Goal: Transaction & Acquisition: Purchase product/service

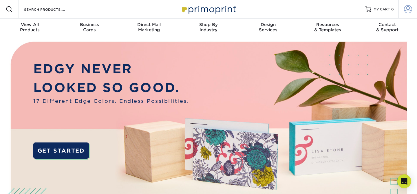
type input "[EMAIL_ADDRESS][DOMAIN_NAME]"
click at [406, 9] on span at bounding box center [408, 9] width 8 height 8
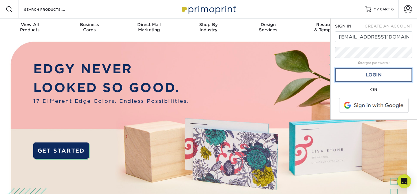
click at [373, 73] on link "Login" at bounding box center [373, 74] width 77 height 13
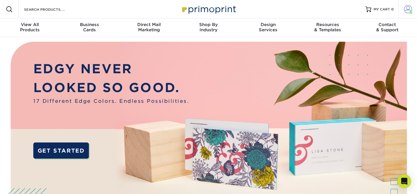
click at [408, 9] on span at bounding box center [408, 9] width 8 height 8
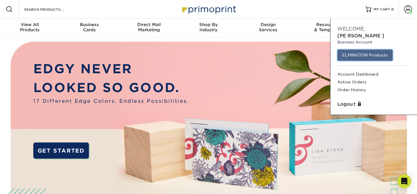
click at [359, 50] on link "ELMINGTON Products" at bounding box center [364, 55] width 55 height 11
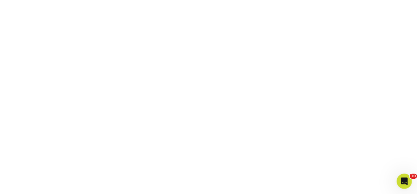
scroll to position [240, 0]
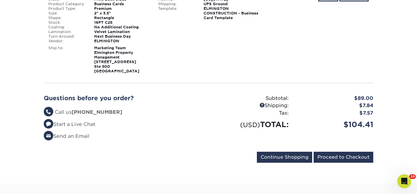
scroll to position [152, 0]
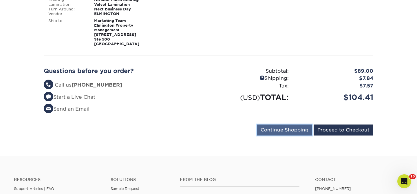
click at [279, 127] on input "Continue Shopping" at bounding box center [284, 129] width 55 height 11
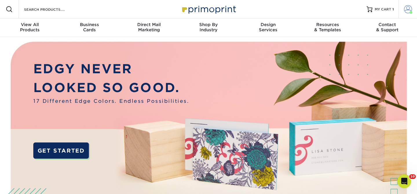
click at [408, 8] on span at bounding box center [408, 9] width 8 height 8
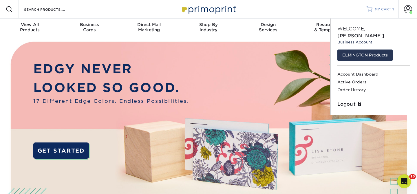
click at [379, 8] on span "MY CART" at bounding box center [383, 9] width 17 height 5
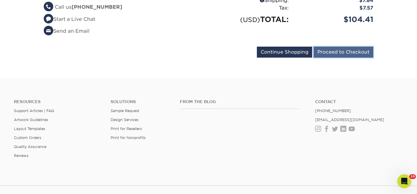
click at [347, 51] on input "Proceed to Checkout" at bounding box center [344, 52] width 60 height 11
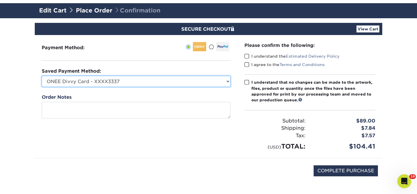
click at [180, 83] on select "ONEE Divvy Card - XXXX3337 New Credit Card" at bounding box center [136, 81] width 189 height 11
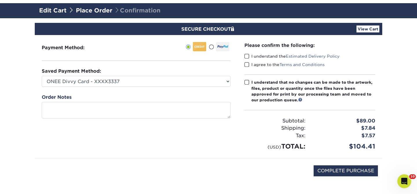
click at [247, 55] on span at bounding box center [246, 57] width 5 height 6
click at [0, 0] on input "I understand the Estimated Delivery Policy" at bounding box center [0, 0] width 0 height 0
click at [247, 62] on label "I agree to the Terms and Conditions" at bounding box center [284, 65] width 80 height 6
click at [0, 0] on input "I agree to the Terms and Conditions" at bounding box center [0, 0] width 0 height 0
click at [247, 78] on div "Please confirm the following: I understand the Estimated Delivery Policy I agre…" at bounding box center [309, 96] width 131 height 109
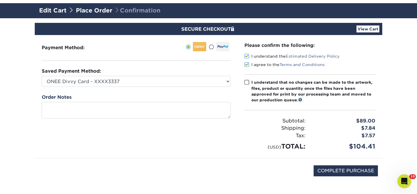
click at [246, 80] on span at bounding box center [246, 83] width 5 height 6
click at [0, 0] on input "I understand that no changes can be made to the artwork, files, product or quan…" at bounding box center [0, 0] width 0 height 0
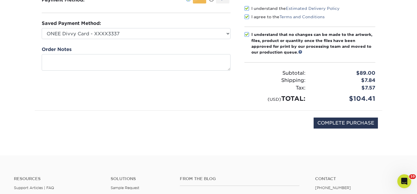
scroll to position [86, 0]
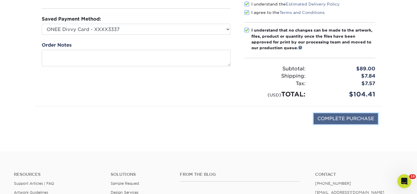
click at [335, 117] on input "COMPLETE PURCHASE" at bounding box center [346, 118] width 64 height 11
type input "PROCESSING, PLEASE WAIT..."
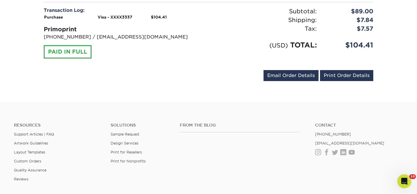
scroll to position [270, 0]
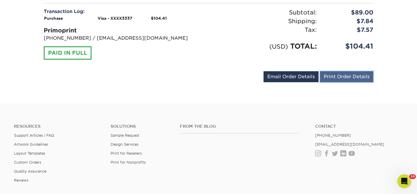
click at [348, 76] on link "Print Order Details" at bounding box center [346, 76] width 53 height 11
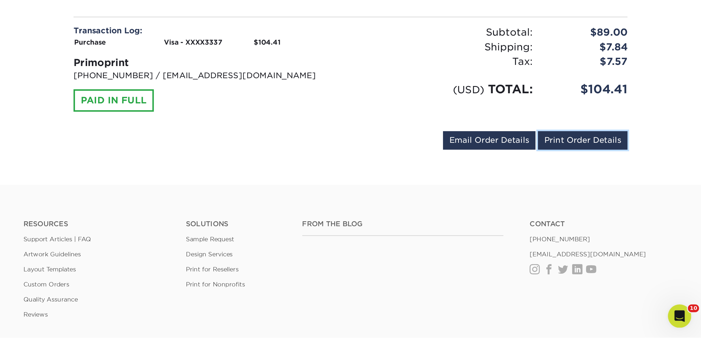
scroll to position [194, 0]
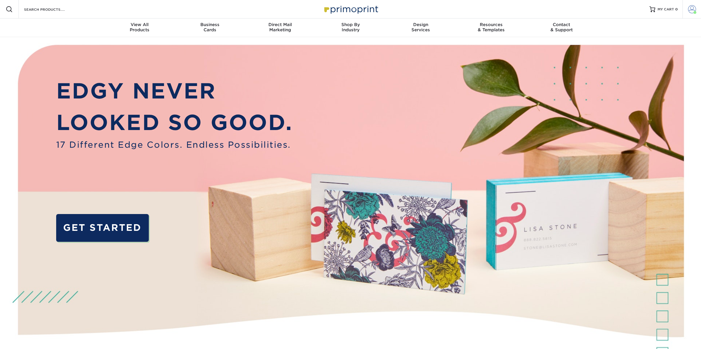
click at [687, 11] on link "Account" at bounding box center [691, 9] width 19 height 19
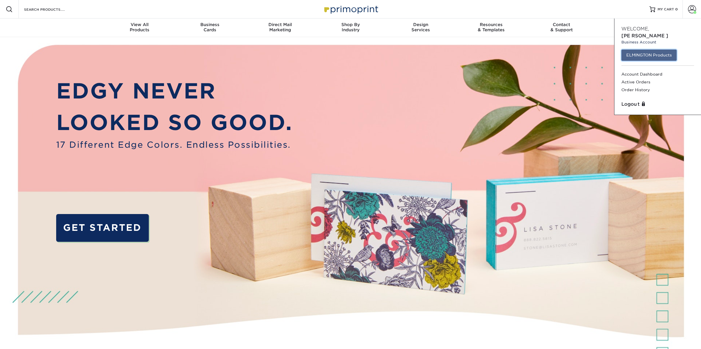
click at [653, 50] on link "ELMINGTON Products" at bounding box center [648, 55] width 55 height 11
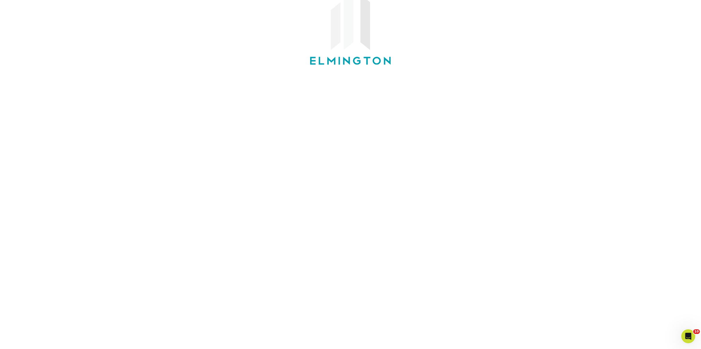
scroll to position [80, 0]
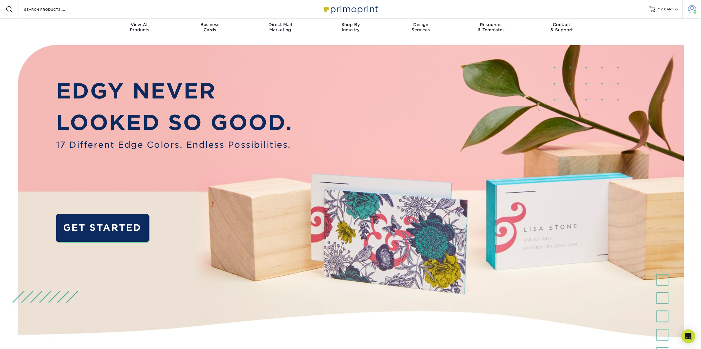
click at [693, 10] on span at bounding box center [692, 9] width 8 height 8
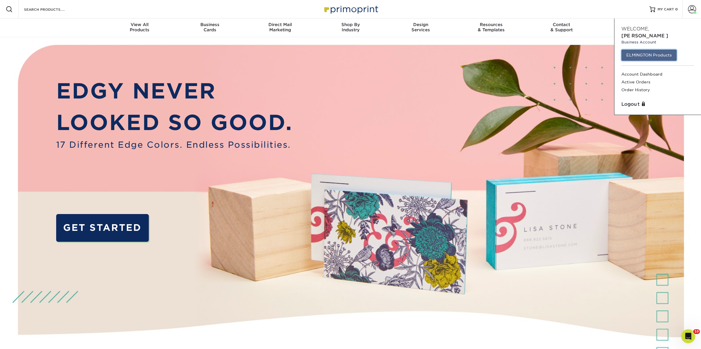
click at [644, 50] on link "ELMINGTON Products" at bounding box center [648, 55] width 55 height 11
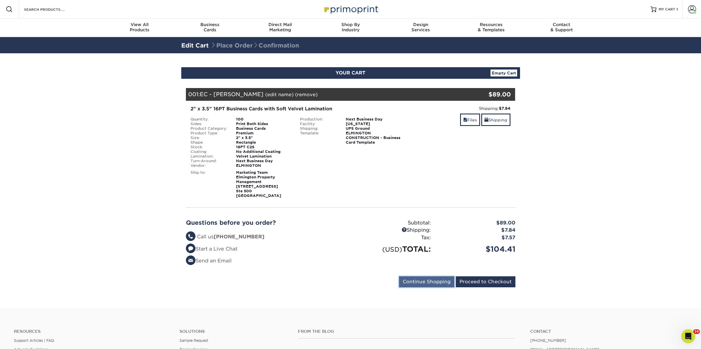
click at [421, 281] on input "Continue Shopping" at bounding box center [426, 281] width 55 height 11
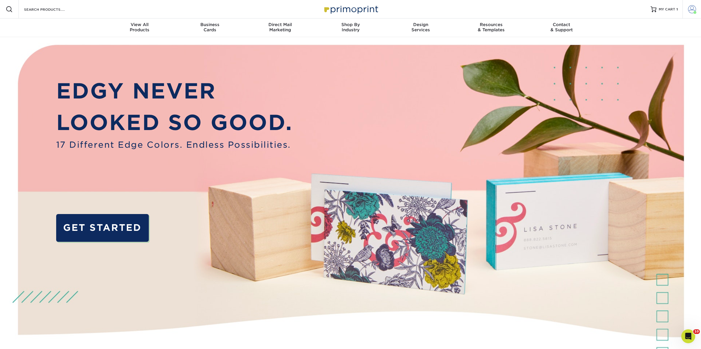
click at [691, 5] on span at bounding box center [692, 9] width 8 height 8
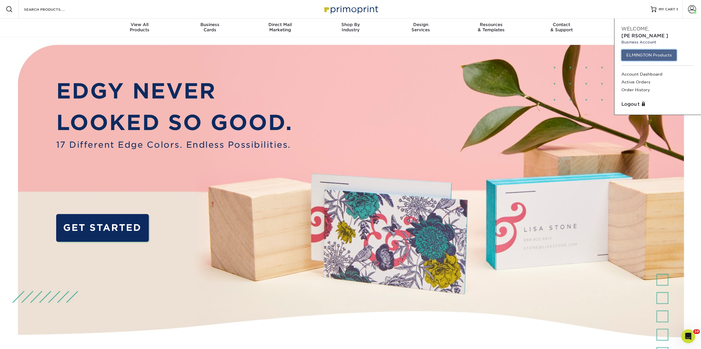
click at [640, 50] on link "ELMINGTON Products" at bounding box center [648, 55] width 55 height 11
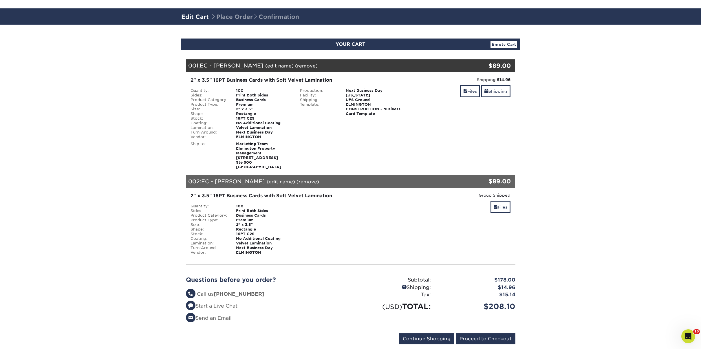
scroll to position [188, 0]
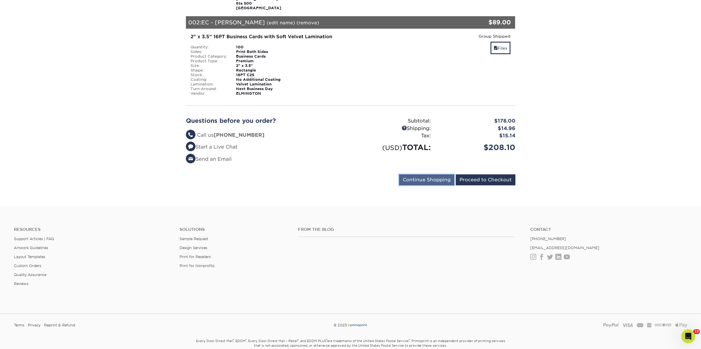
click at [429, 181] on input "Continue Shopping" at bounding box center [426, 179] width 55 height 11
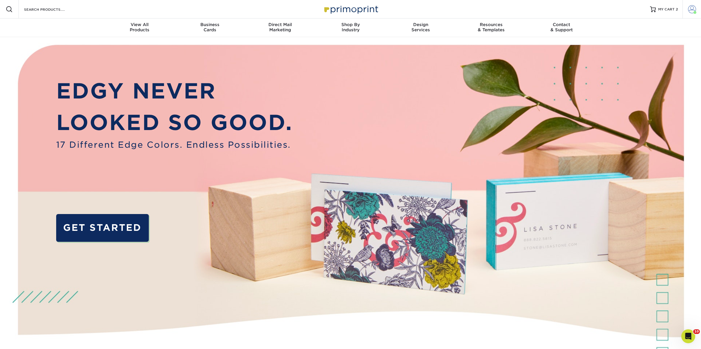
click at [691, 8] on span at bounding box center [692, 9] width 8 height 8
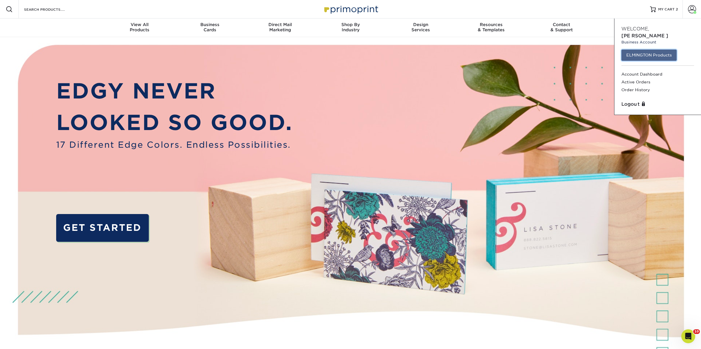
click at [659, 50] on link "ELMINGTON Products" at bounding box center [648, 55] width 55 height 11
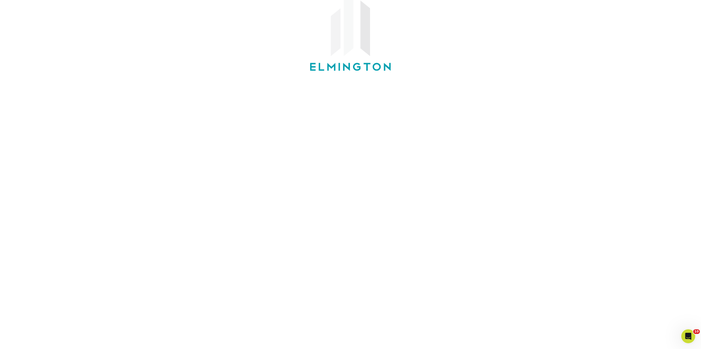
scroll to position [63, 0]
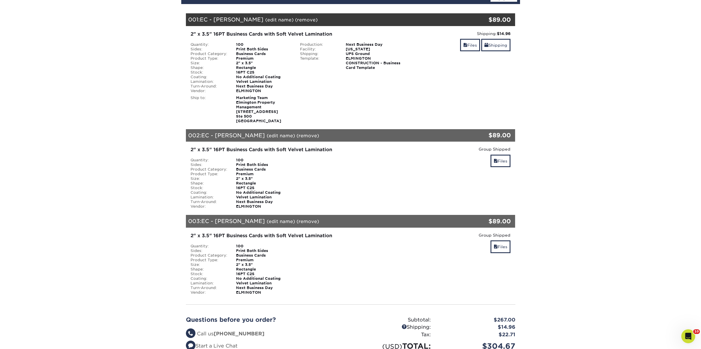
scroll to position [74, 0]
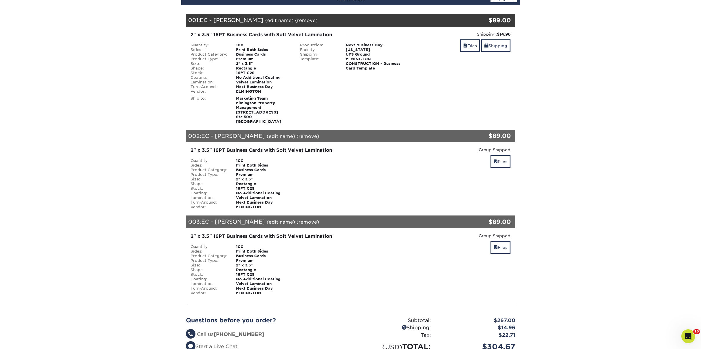
drag, startPoint x: 481, startPoint y: 150, endPoint x: 527, endPoint y: 146, distance: 45.9
click at [527, 146] on section "YOUR CART Empty Cart Your Cart is Empty ELMINGTON Products View Account Active …" at bounding box center [350, 192] width 701 height 426
click at [527, 147] on section "YOUR CART Empty Cart Your Cart is Empty ELMINGTON Products View Account Active …" at bounding box center [350, 192] width 701 height 426
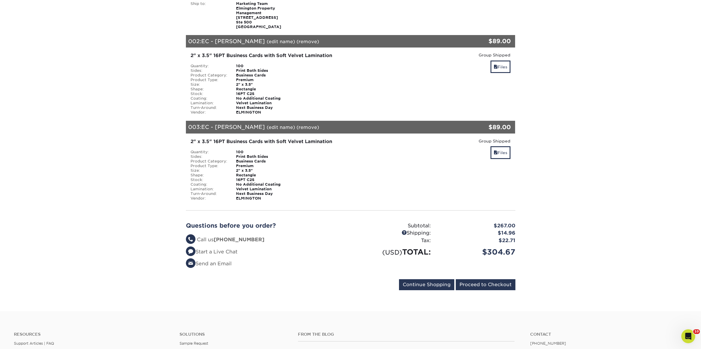
scroll to position [223, 0]
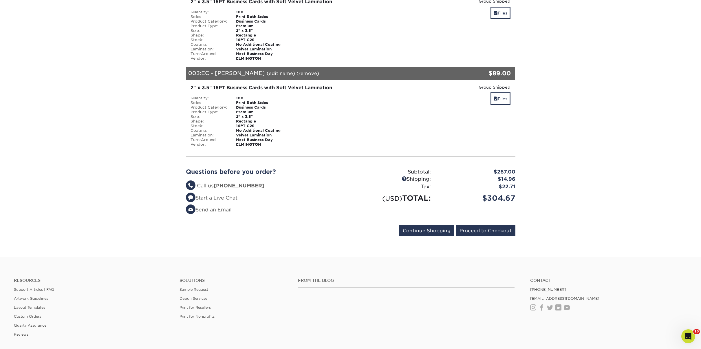
click at [301, 221] on div "Questions before you order? Questions? Call us [PHONE_NUMBER] Start a Live Chat…" at bounding box center [351, 193] width 338 height 64
click at [490, 229] on input "Proceed to Checkout" at bounding box center [486, 230] width 60 height 11
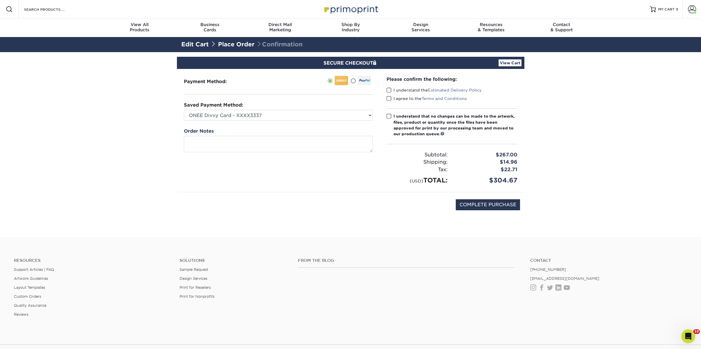
click at [387, 88] on span at bounding box center [388, 90] width 5 height 6
click at [0, 0] on input "I understand the Estimated Delivery Policy" at bounding box center [0, 0] width 0 height 0
drag, startPoint x: 388, startPoint y: 96, endPoint x: 389, endPoint y: 100, distance: 3.8
click at [388, 96] on span at bounding box center [388, 99] width 5 height 6
click at [0, 0] on input "I agree to the Terms and Conditions" at bounding box center [0, 0] width 0 height 0
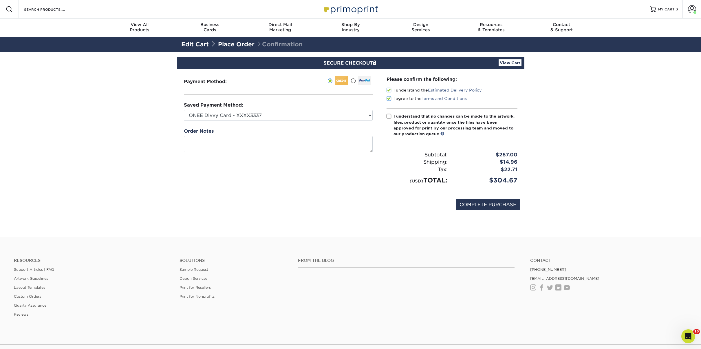
click at [389, 119] on label "I understand that no changes can be made to the artwork, files, product or quan…" at bounding box center [451, 125] width 131 height 24
click at [0, 0] on input "I understand that no changes can be made to the artwork, files, product or quan…" at bounding box center [0, 0] width 0 height 0
click at [388, 114] on span at bounding box center [388, 116] width 5 height 6
click at [0, 0] on input "I understand that no changes can be made to the artwork, files, product or quan…" at bounding box center [0, 0] width 0 height 0
click at [389, 116] on span at bounding box center [388, 116] width 5 height 6
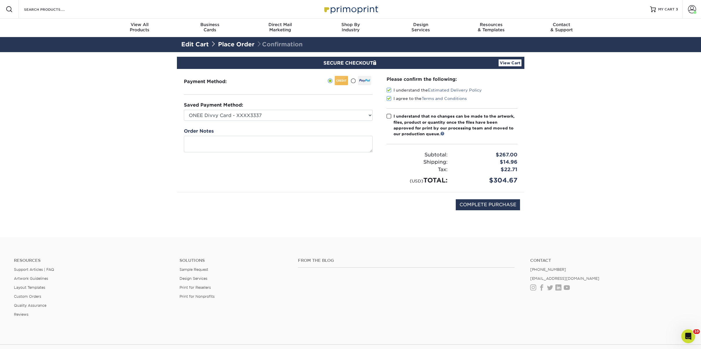
click at [0, 0] on input "I understand that no changes can be made to the artwork, files, product or quan…" at bounding box center [0, 0] width 0 height 0
click at [481, 203] on input "COMPLETE PURCHASE" at bounding box center [488, 204] width 64 height 11
type input "PROCESSING, PLEASE WAIT..."
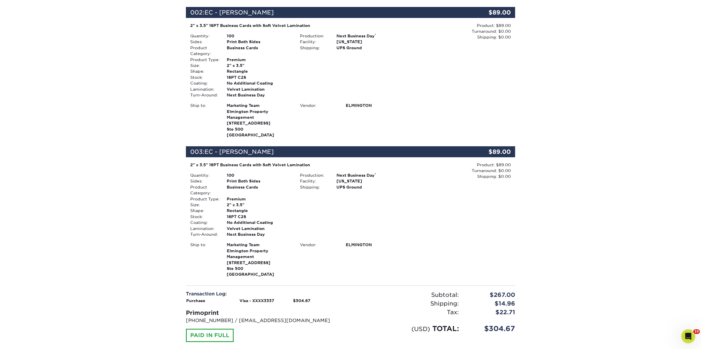
scroll to position [472, 0]
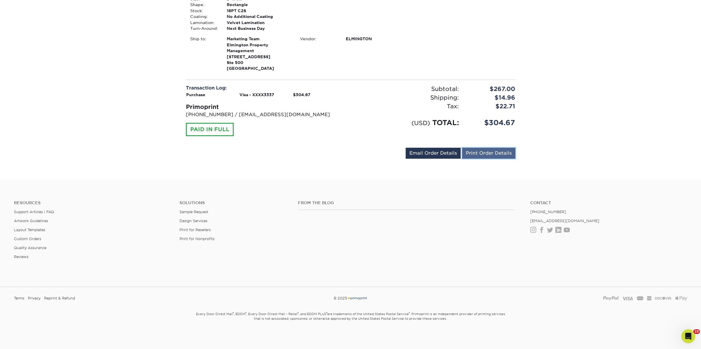
click at [479, 151] on link "Print Order Details" at bounding box center [488, 153] width 53 height 11
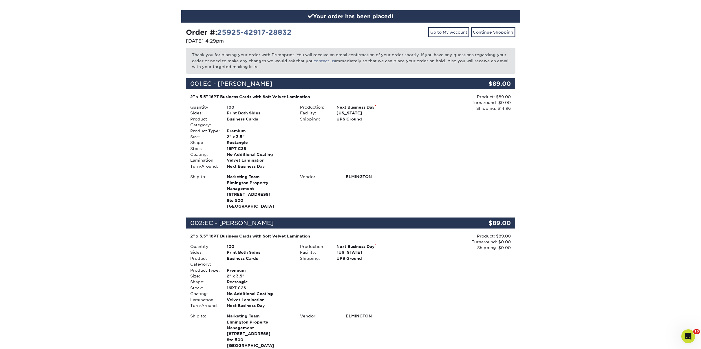
scroll to position [88, 0]
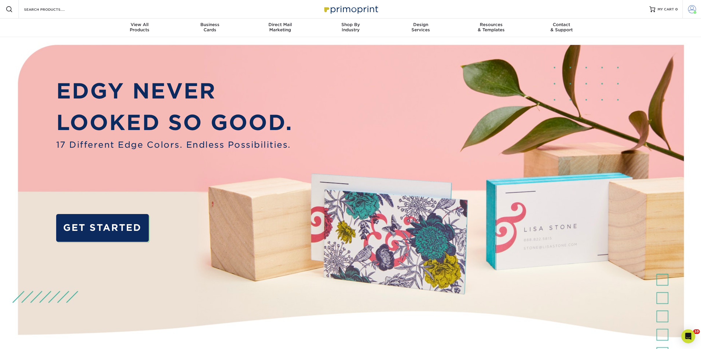
click at [690, 10] on span at bounding box center [692, 9] width 8 height 8
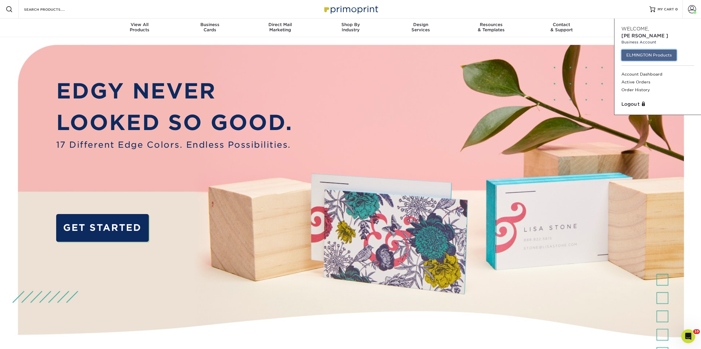
click at [652, 50] on link "ELMINGTON Products" at bounding box center [648, 55] width 55 height 11
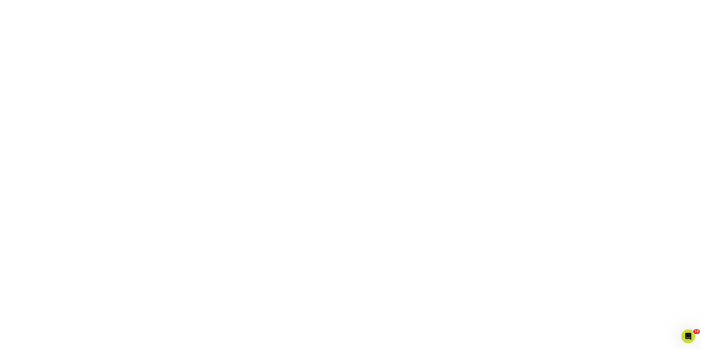
scroll to position [216, 0]
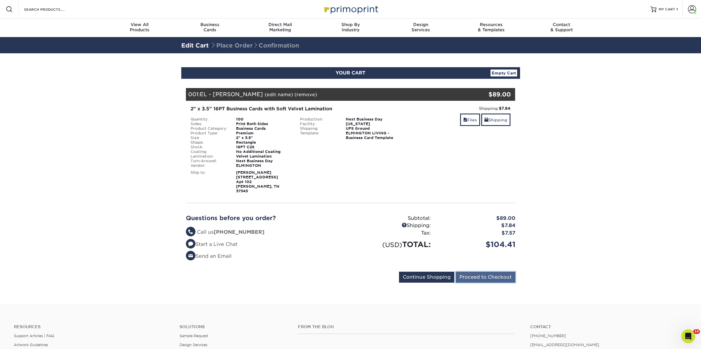
click at [478, 273] on input "Proceed to Checkout" at bounding box center [486, 277] width 60 height 11
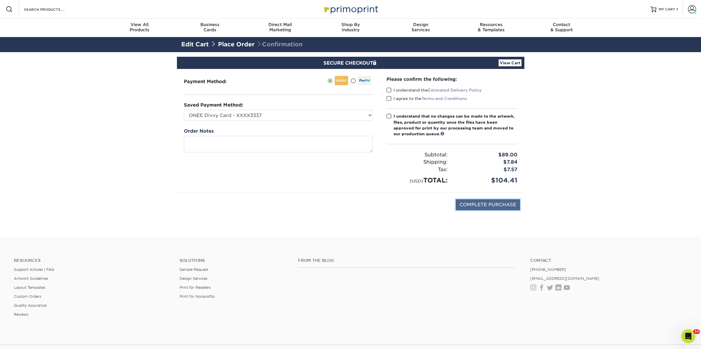
click at [485, 206] on input "COMPLETE PURCHASE" at bounding box center [488, 204] width 64 height 11
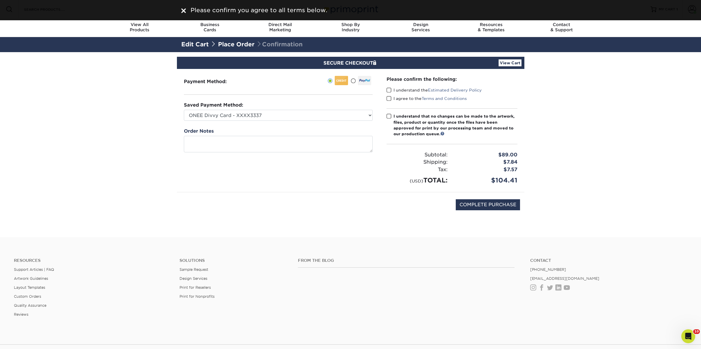
click at [387, 90] on span at bounding box center [388, 90] width 5 height 6
click at [0, 0] on input "I understand the Estimated Delivery Policy" at bounding box center [0, 0] width 0 height 0
click at [388, 94] on div "I understand the Estimated Delivery Policy" at bounding box center [451, 91] width 131 height 8
click at [388, 97] on span at bounding box center [388, 99] width 5 height 6
click at [0, 0] on input "I agree to the Terms and Conditions" at bounding box center [0, 0] width 0 height 0
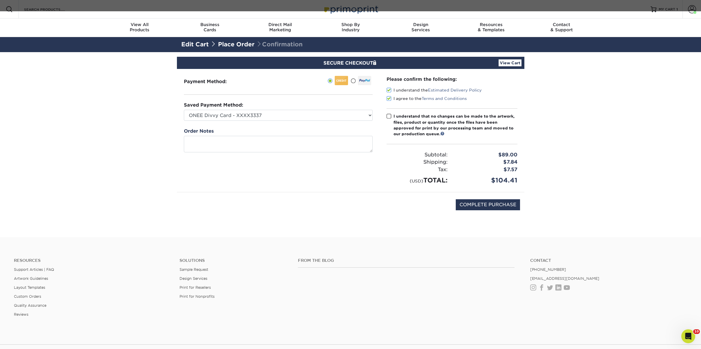
click at [389, 118] on span at bounding box center [388, 116] width 5 height 6
click at [0, 0] on input "I understand that no changes can be made to the artwork, files, product or quan…" at bounding box center [0, 0] width 0 height 0
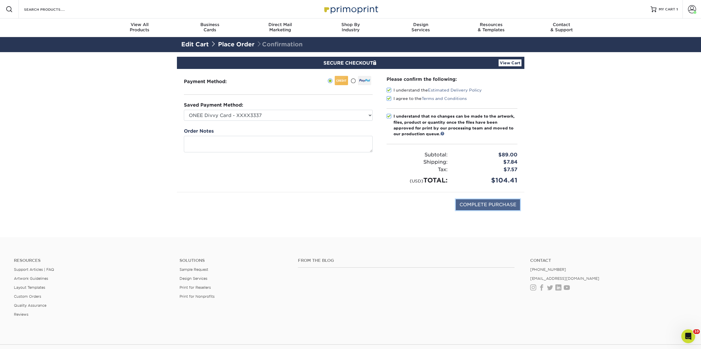
click at [489, 207] on input "COMPLETE PURCHASE" at bounding box center [488, 204] width 64 height 11
type input "PROCESSING, PLEASE WAIT..."
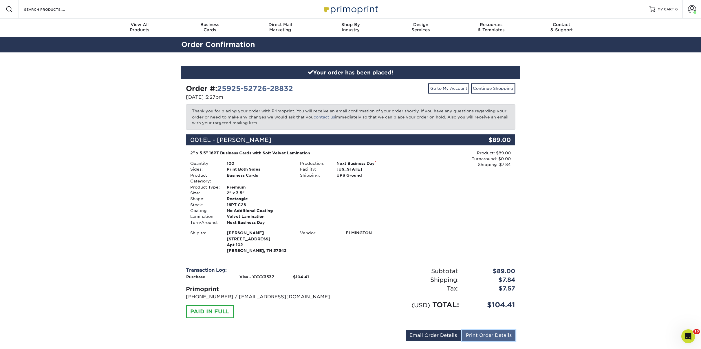
click at [472, 333] on link "Print Order Details" at bounding box center [488, 335] width 53 height 11
